Goal: Task Accomplishment & Management: Manage account settings

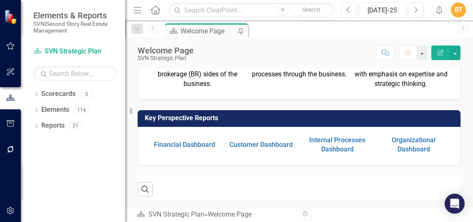
scroll to position [181, 0]
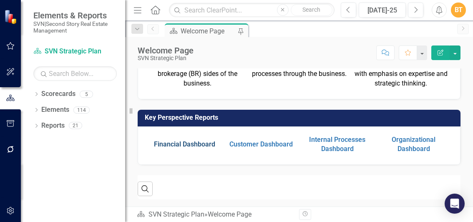
click at [196, 144] on link "Financial Dashboard" at bounding box center [184, 144] width 61 height 8
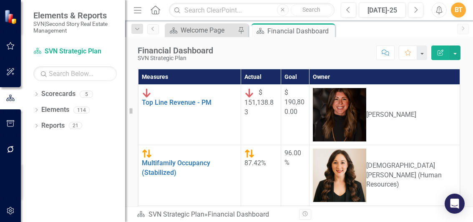
scroll to position [9, 0]
click at [188, 220] on link "Delinquency (MF)" at bounding box center [168, 224] width 53 height 8
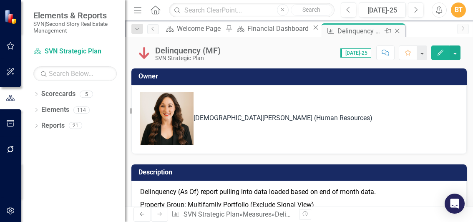
click at [395, 29] on icon at bounding box center [397, 31] width 5 height 5
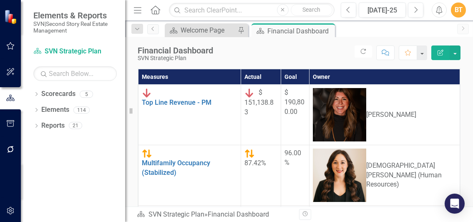
scroll to position [66, 0]
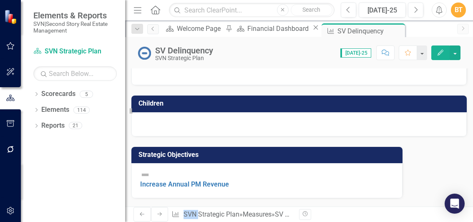
scroll to position [311, 0]
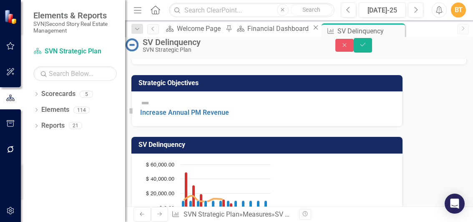
scroll to position [315, 0]
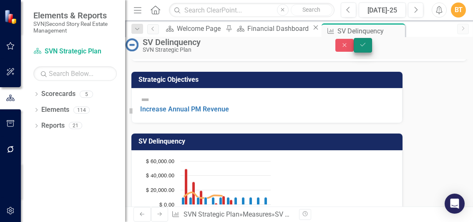
type textarea "13592.74"
click at [367, 47] on icon "Save" at bounding box center [363, 45] width 8 height 6
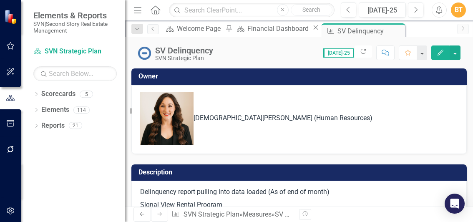
scroll to position [0, 0]
click at [393, 30] on icon "Close" at bounding box center [397, 31] width 8 height 7
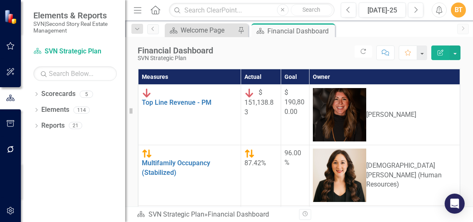
scroll to position [71, 0]
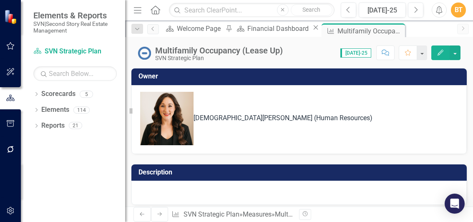
scroll to position [285, 0]
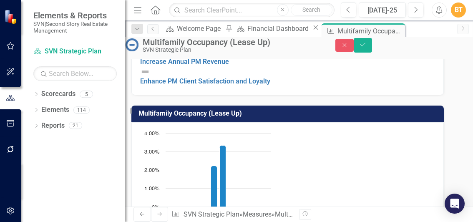
scroll to position [288, 0]
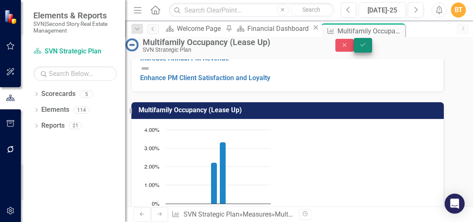
type textarea "10"
click at [372, 53] on button "Save" at bounding box center [363, 45] width 18 height 15
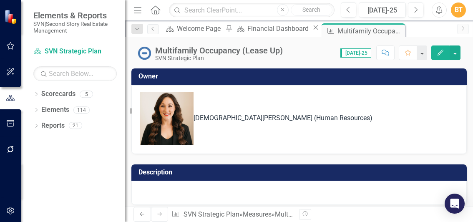
scroll to position [285, 0]
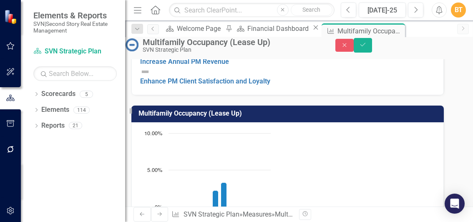
type textarea "10"
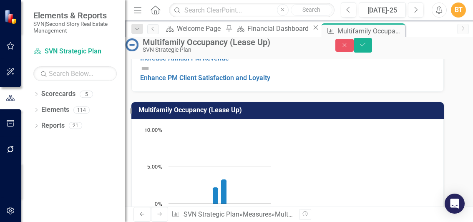
type textarea "10"
drag, startPoint x: 444, startPoint y: 90, endPoint x: 442, endPoint y: 196, distance: 106.4
click at [372, 53] on button "Save" at bounding box center [363, 45] width 18 height 15
